Goal: Task Accomplishment & Management: Understand process/instructions

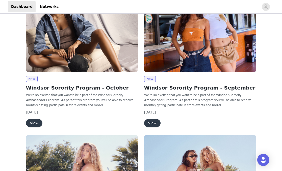
scroll to position [74, 0]
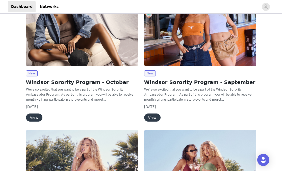
click at [32, 117] on button "View" at bounding box center [34, 118] width 16 height 8
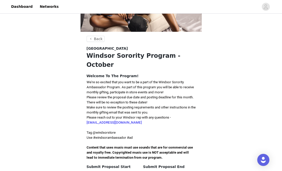
scroll to position [102, 0]
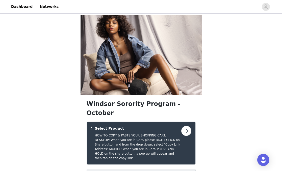
click at [187, 126] on button "button" at bounding box center [187, 131] width 10 height 10
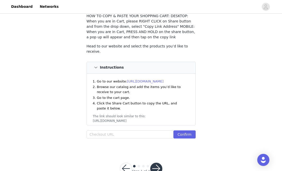
scroll to position [43, 0]
